Goal: Information Seeking & Learning: Learn about a topic

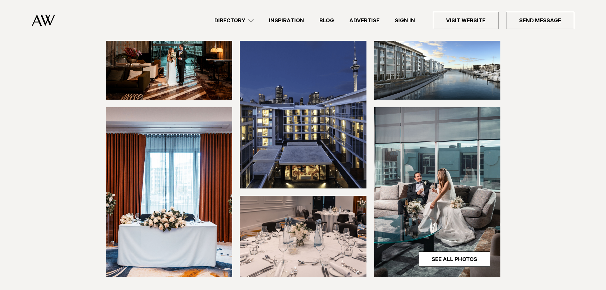
scroll to position [127, 0]
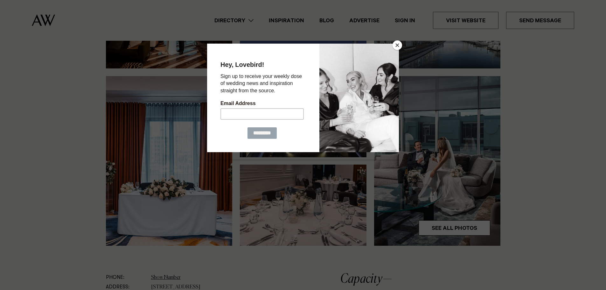
click at [398, 46] on button "Close" at bounding box center [398, 45] width 10 height 10
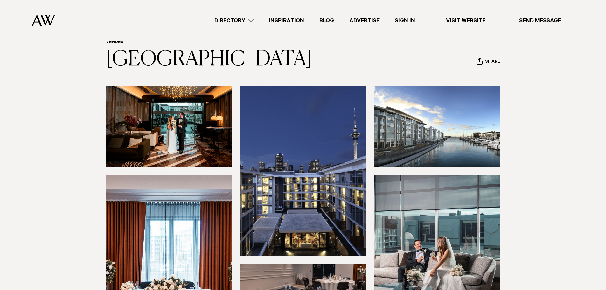
scroll to position [0, 0]
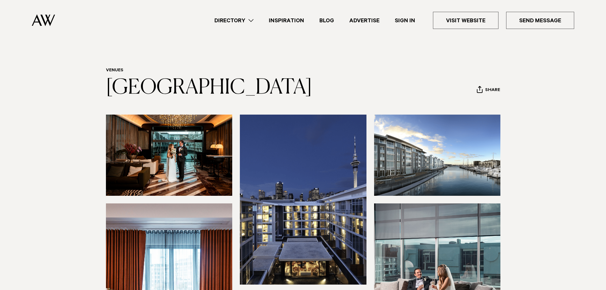
click at [176, 176] on img at bounding box center [169, 155] width 127 height 81
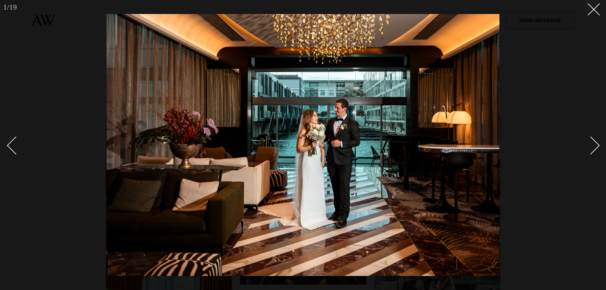
click at [593, 148] on div "Next slide" at bounding box center [591, 145] width 18 height 18
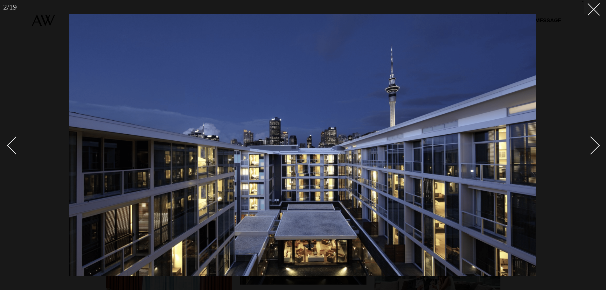
click at [593, 148] on div "Next slide" at bounding box center [591, 145] width 18 height 18
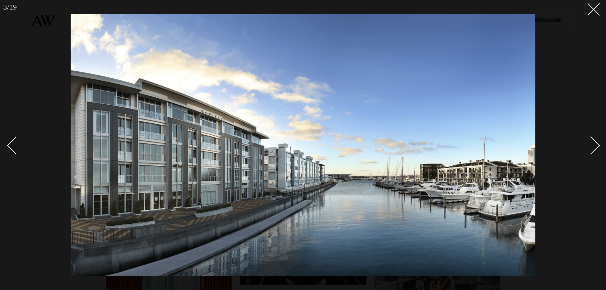
click at [593, 148] on div "Next slide" at bounding box center [591, 145] width 18 height 18
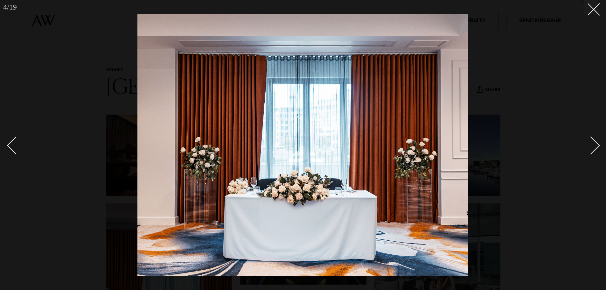
click at [588, 154] on link at bounding box center [588, 145] width 22 height 32
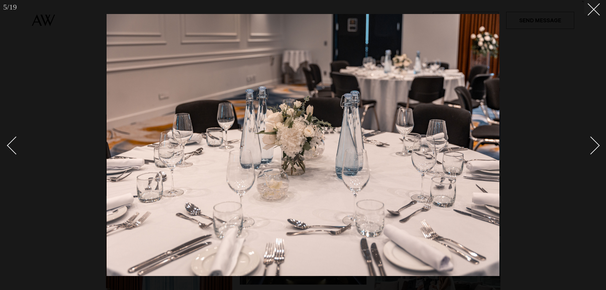
click at [594, 151] on div "Next slide" at bounding box center [591, 145] width 18 height 18
